Goal: Navigation & Orientation: Find specific page/section

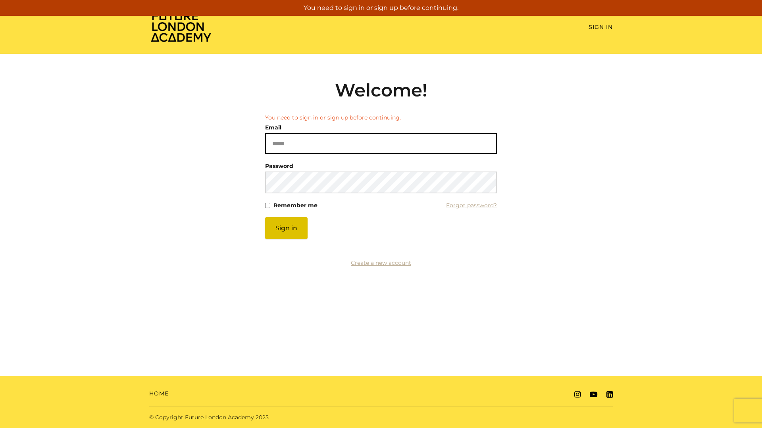
type input "**********"
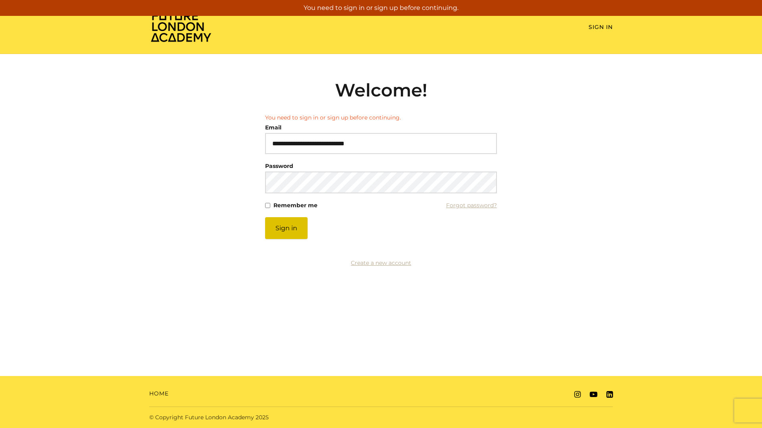
click at [281, 221] on button "Sign in" at bounding box center [286, 228] width 42 height 22
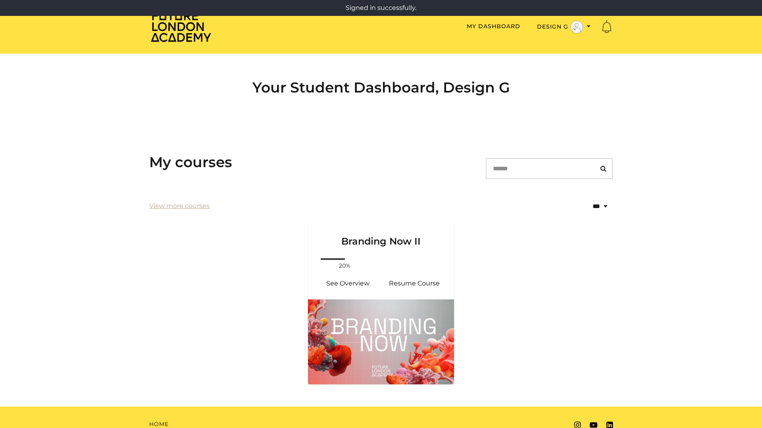
scroll to position [31, 0]
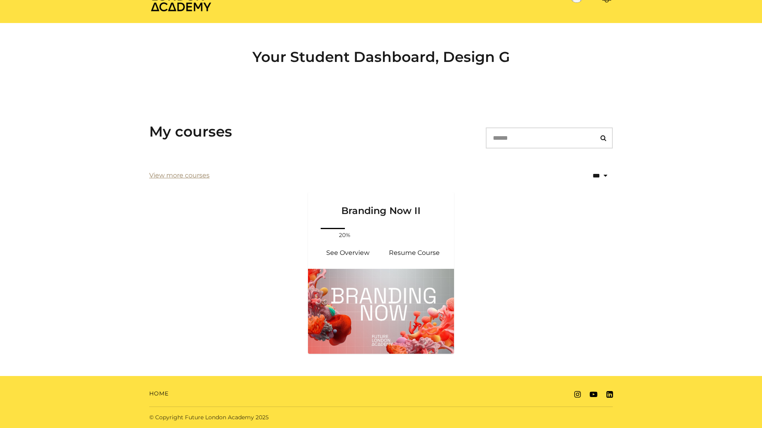
click at [196, 174] on link "View more courses" at bounding box center [179, 176] width 60 height 10
